Goal: Task Accomplishment & Management: Manage account settings

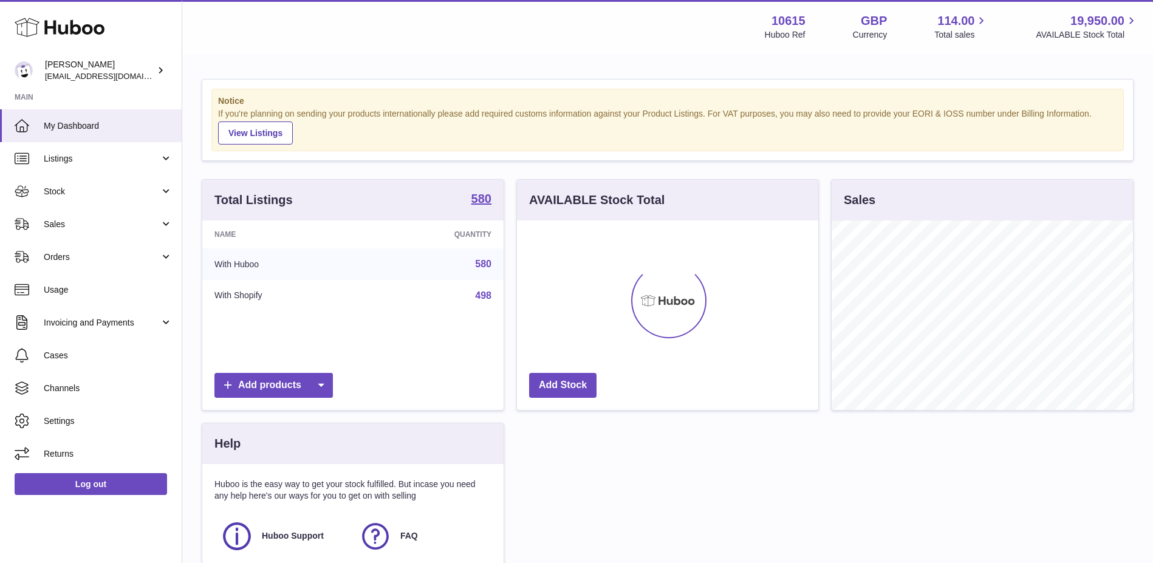
scroll to position [190, 301]
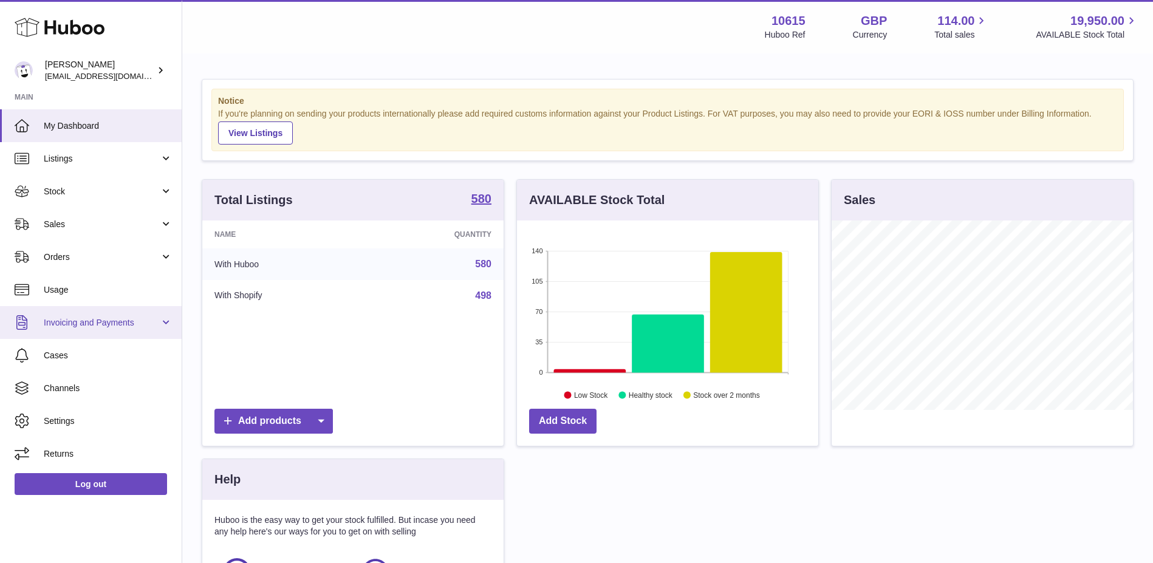
click at [94, 323] on span "Invoicing and Payments" at bounding box center [102, 323] width 116 height 12
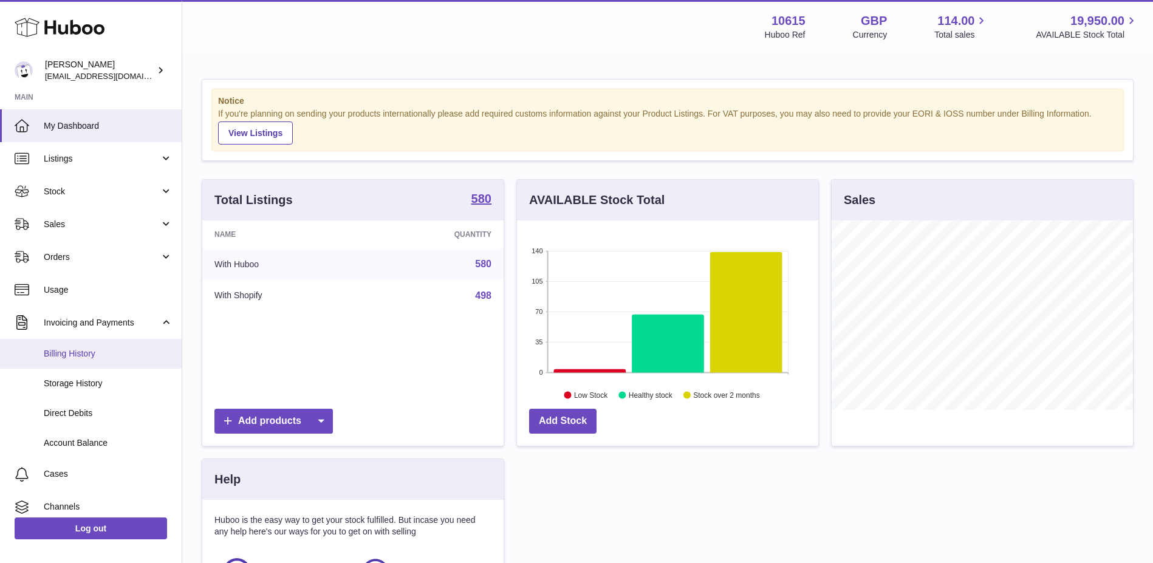
click at [86, 352] on span "Billing History" at bounding box center [108, 354] width 129 height 12
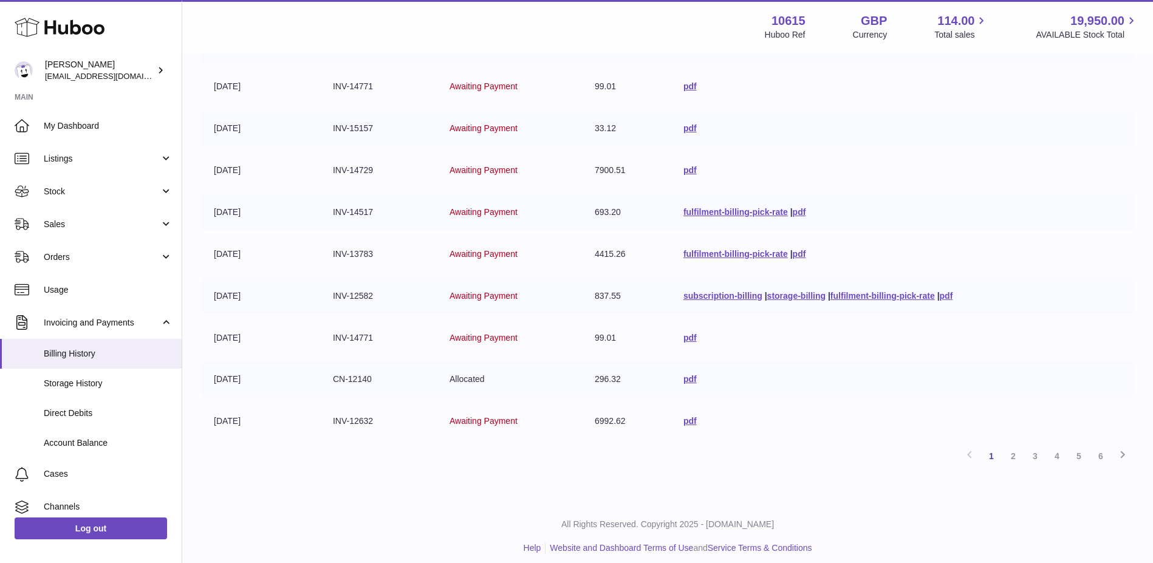
scroll to position [227, 0]
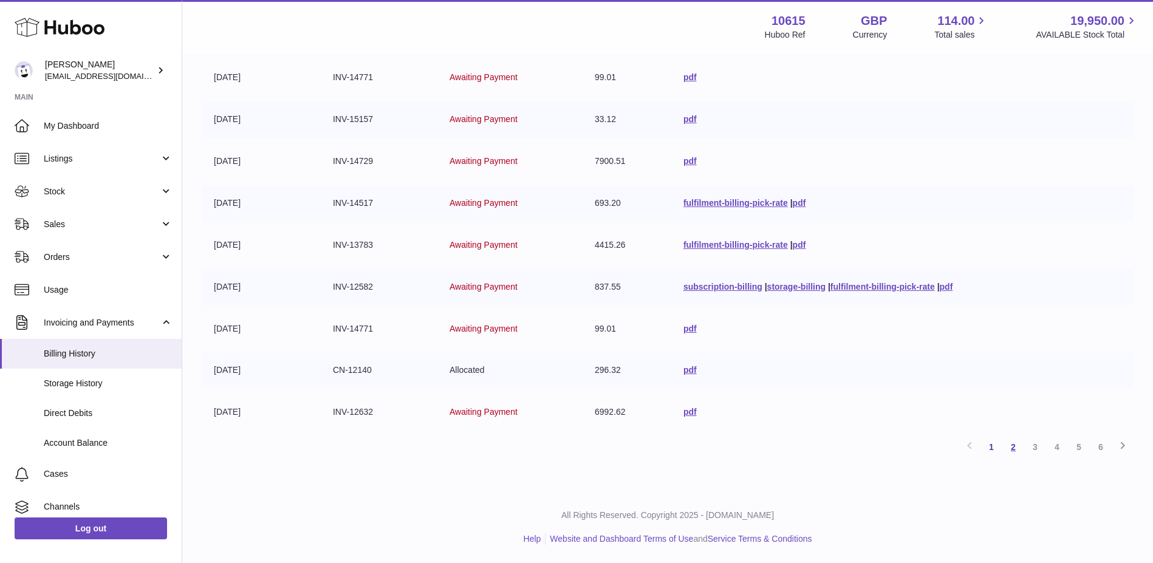
click at [1012, 447] on link "2" at bounding box center [1014, 447] width 22 height 22
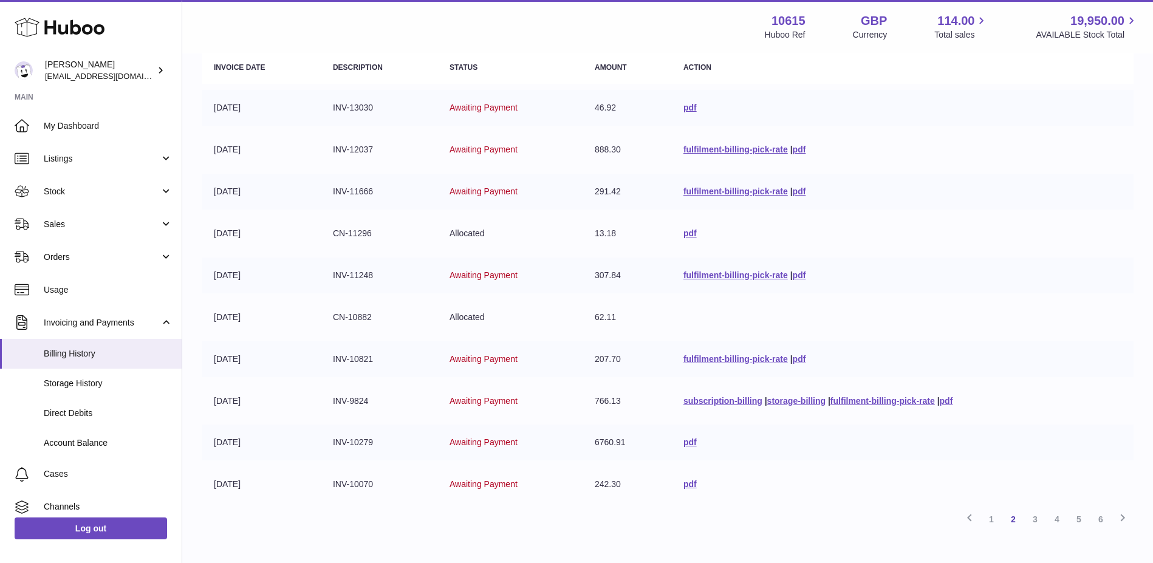
scroll to position [166, 0]
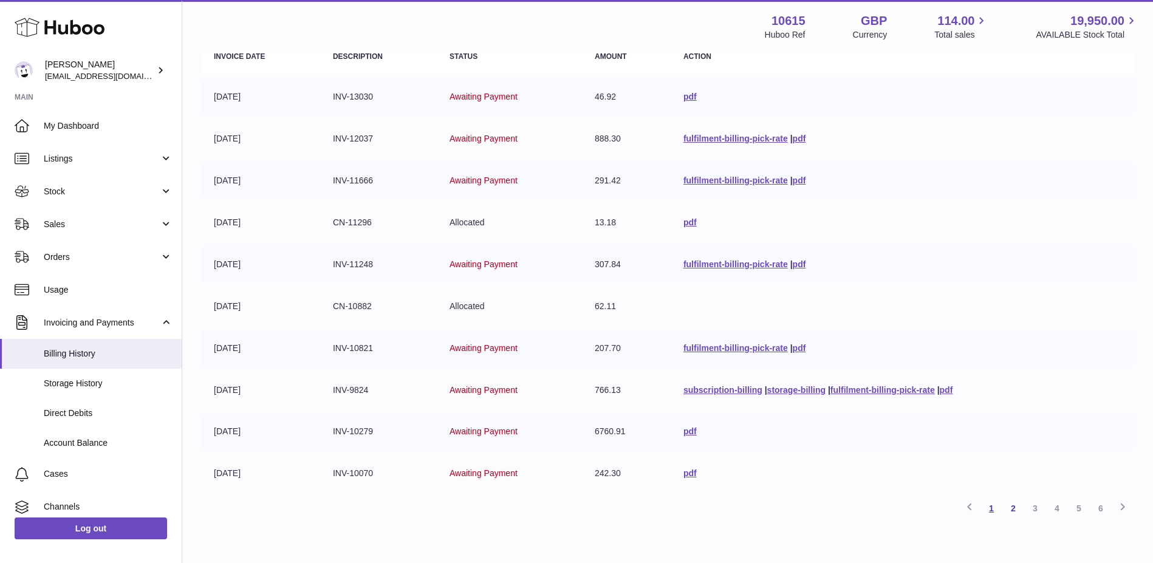
click at [990, 507] on link "1" at bounding box center [992, 509] width 22 height 22
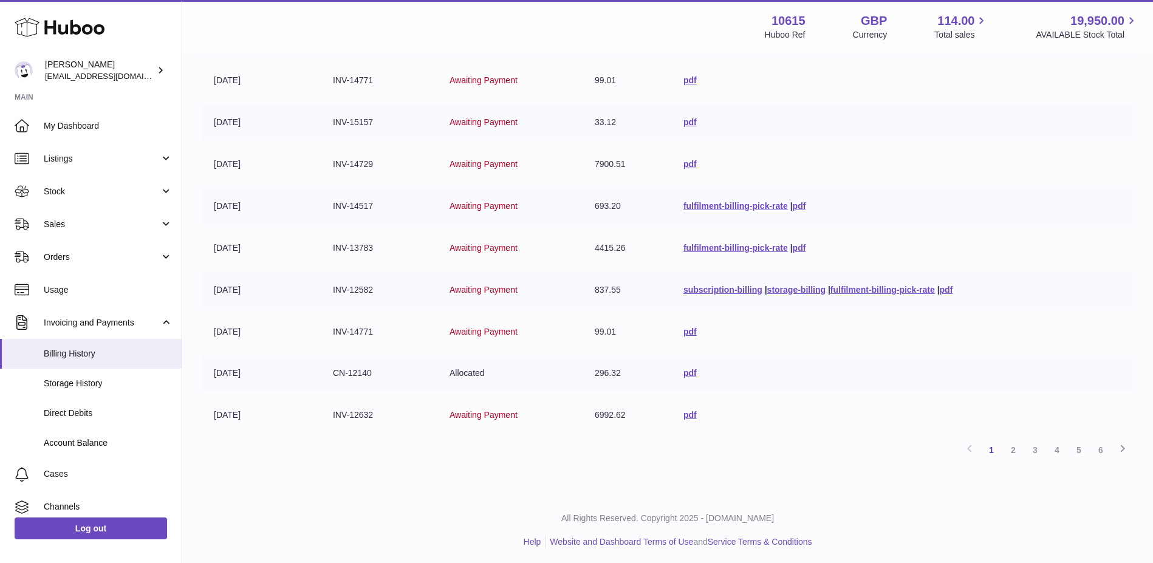
scroll to position [227, 0]
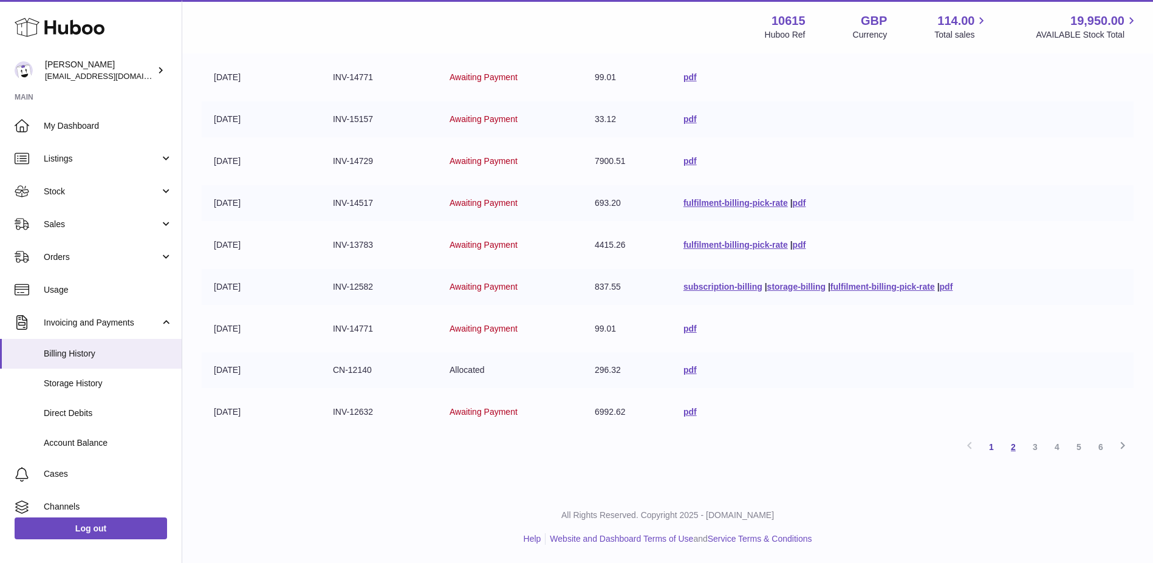
click at [1014, 449] on link "2" at bounding box center [1014, 447] width 22 height 22
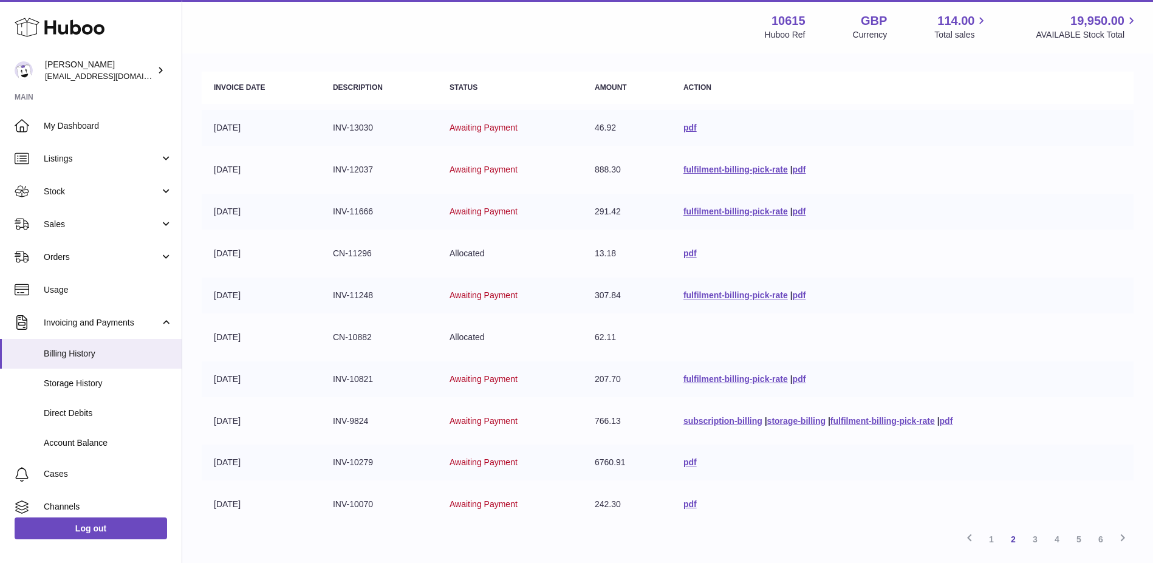
scroll to position [137, 0]
click at [1041, 535] on link "3" at bounding box center [1036, 537] width 22 height 22
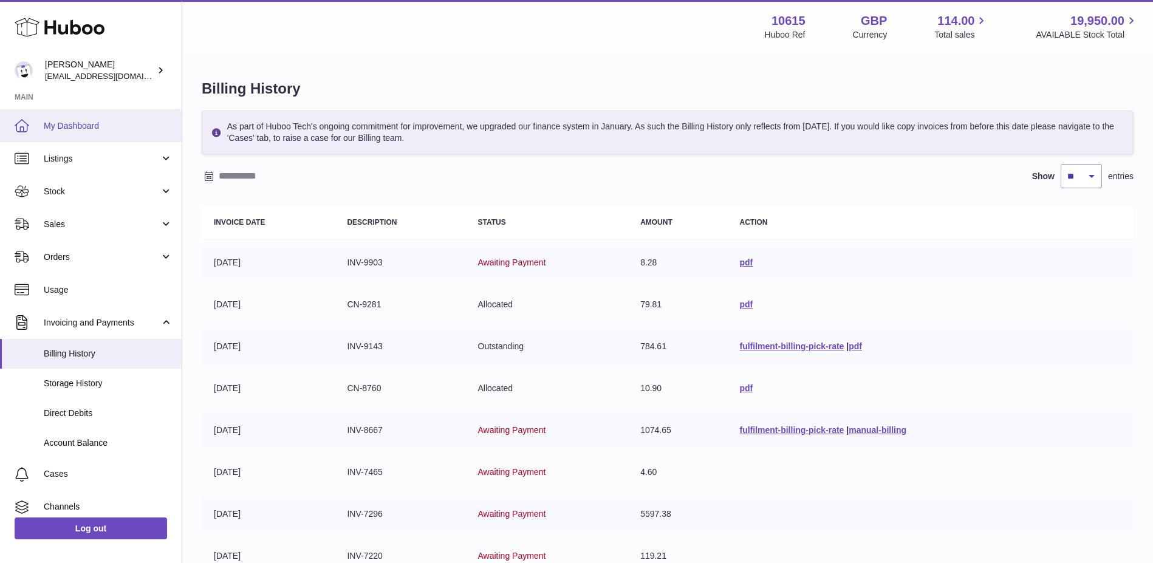
click at [80, 129] on span "My Dashboard" at bounding box center [108, 126] width 129 height 12
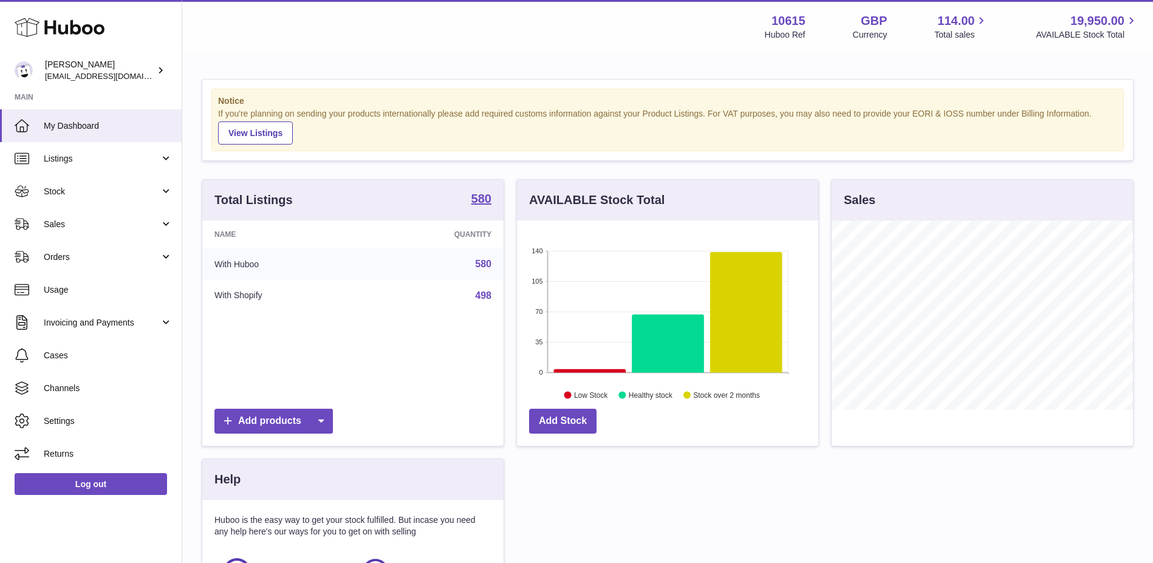
scroll to position [190, 301]
